Goal: Task Accomplishment & Management: Use online tool/utility

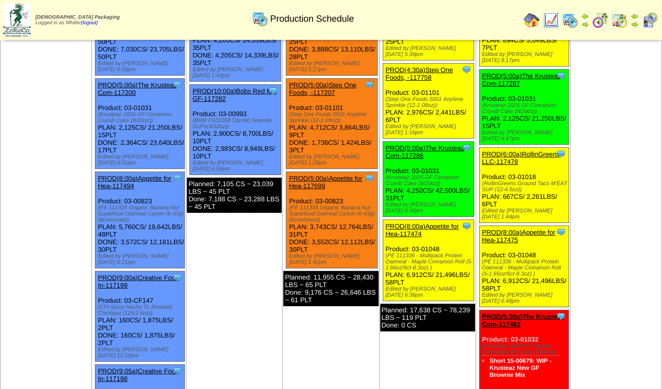
scroll to position [101, 0]
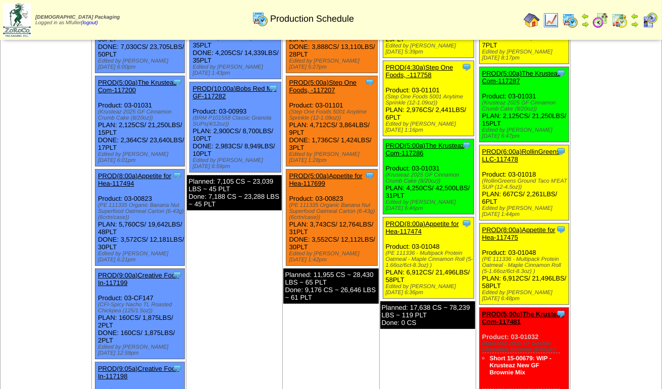
click at [515, 226] on link "PROD(8:00a)Appetite for Hea-117475" at bounding box center [518, 233] width 73 height 15
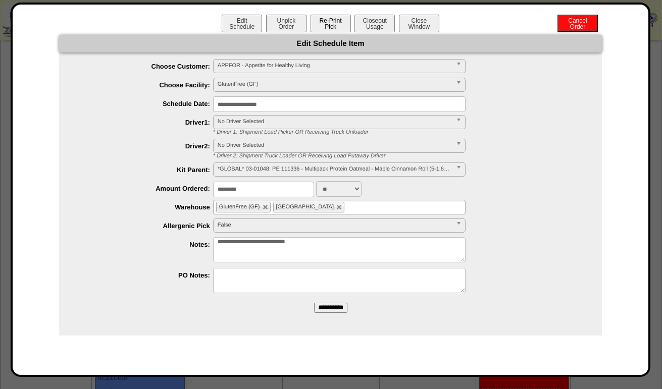
click at [331, 25] on button "Re-Print Pick" at bounding box center [331, 24] width 40 height 18
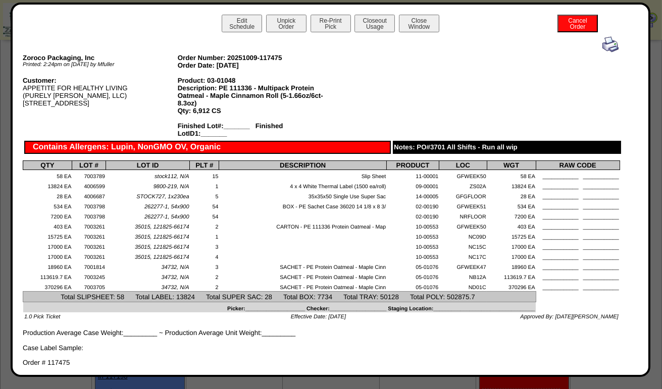
scroll to position [0, 0]
click at [408, 26] on button "Close Window" at bounding box center [419, 24] width 40 height 18
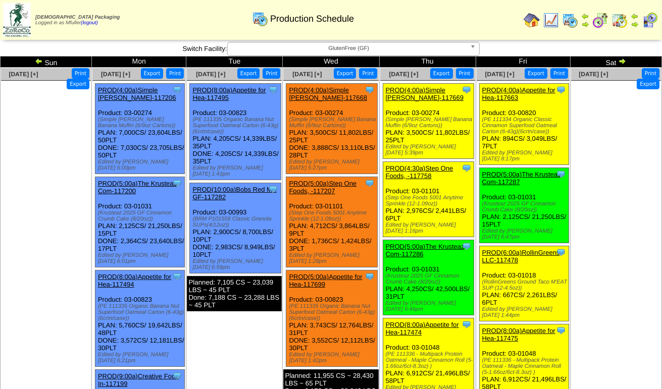
click at [362, 45] on span "GlutenFree (GF)" at bounding box center [349, 48] width 234 height 12
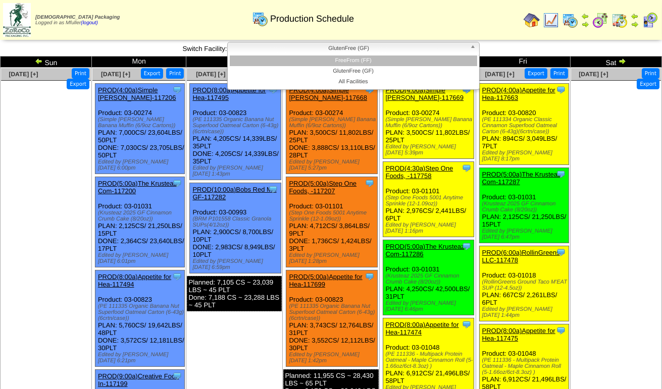
click at [364, 63] on li "FreeFrom (FF)" at bounding box center [353, 61] width 247 height 11
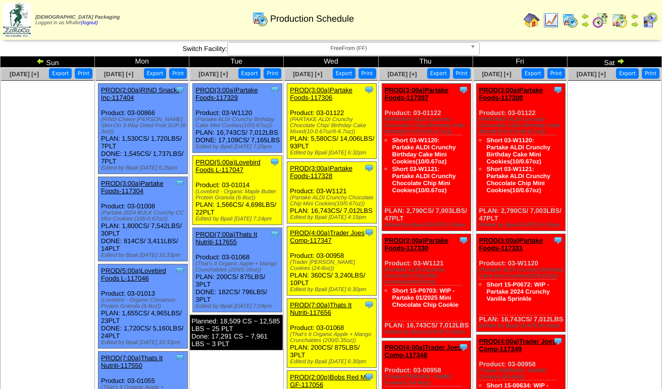
click at [555, 19] on img at bounding box center [551, 20] width 16 height 16
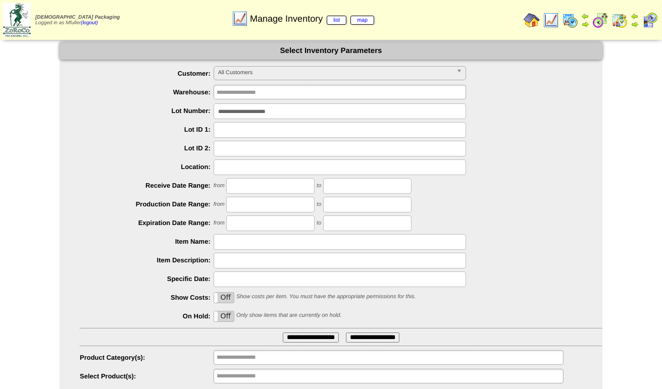
click at [300, 339] on input "**********" at bounding box center [311, 338] width 56 height 10
